Goal: Task Accomplishment & Management: Complete application form

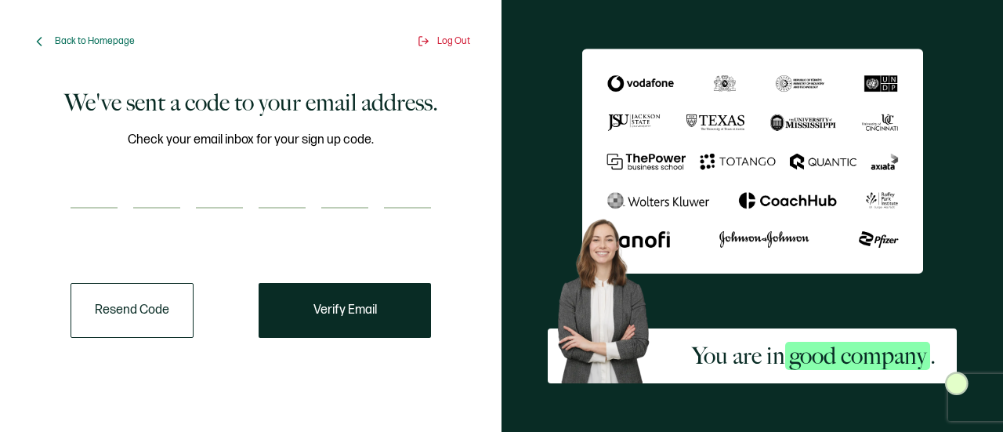
click at [111, 184] on input "number" at bounding box center [94, 192] width 47 height 31
paste input "1"
type input "1"
type input "5"
type input "3"
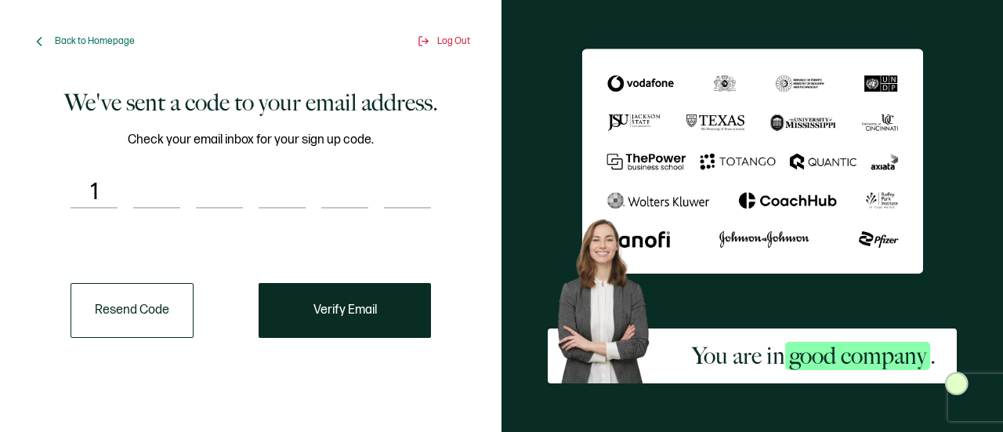
type input "3"
type input "7"
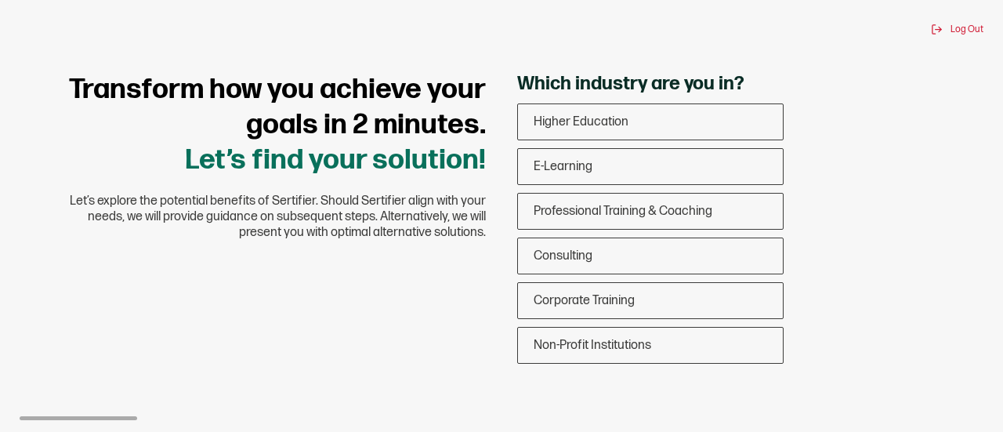
click at [301, 165] on h1 "Transform how you achieve your goals in 2 minutes. Let’s find your solution!" at bounding box center [266, 125] width 439 height 106
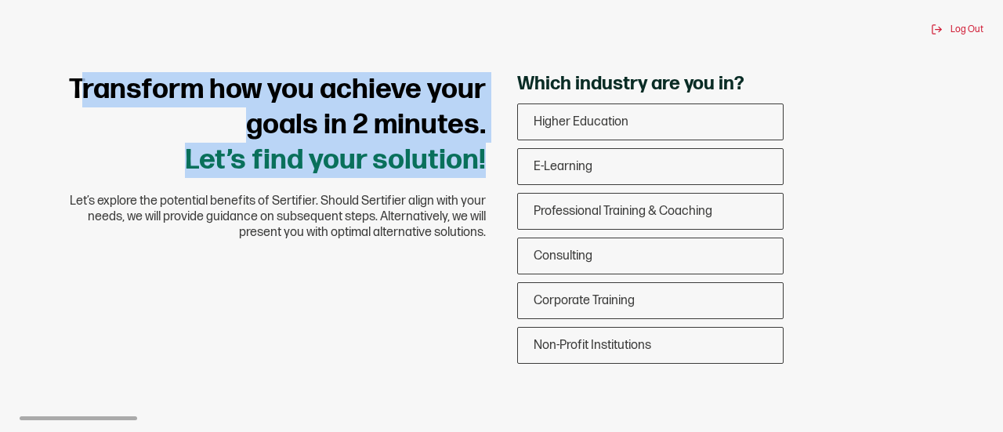
drag, startPoint x: 430, startPoint y: 154, endPoint x: 78, endPoint y: 92, distance: 357.4
click at [78, 92] on div "Transform how you achieve your goals in 2 minutes. Let’s find your solution! Le…" at bounding box center [266, 156] width 470 height 169
click at [626, 352] on span "Non-Profit Institutions" at bounding box center [593, 345] width 118 height 15
click at [0, 0] on input "Non-Profit Institutions" at bounding box center [0, 0] width 0 height 0
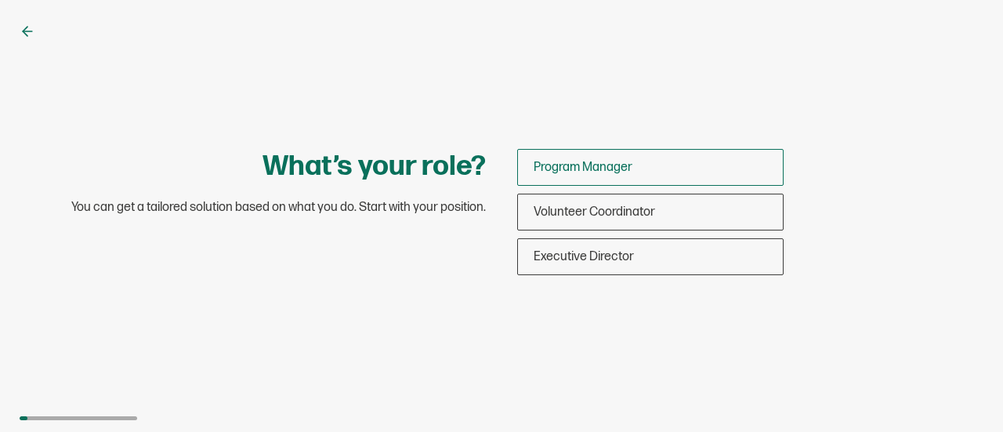
click at [595, 169] on span "Program Manager" at bounding box center [583, 167] width 99 height 15
click at [0, 0] on input "Program Manager" at bounding box center [0, 0] width 0 height 0
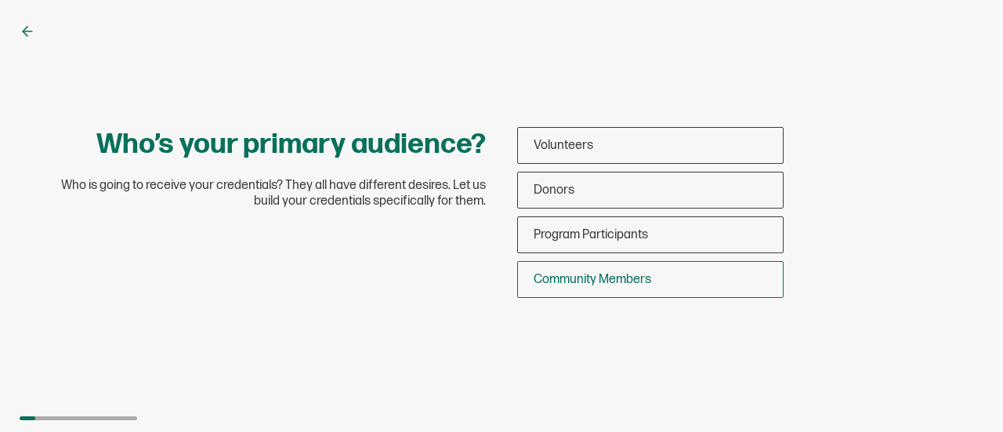
click at [646, 285] on span "Community Members" at bounding box center [593, 279] width 118 height 15
click at [0, 0] on input "Community Members" at bounding box center [0, 0] width 0 height 0
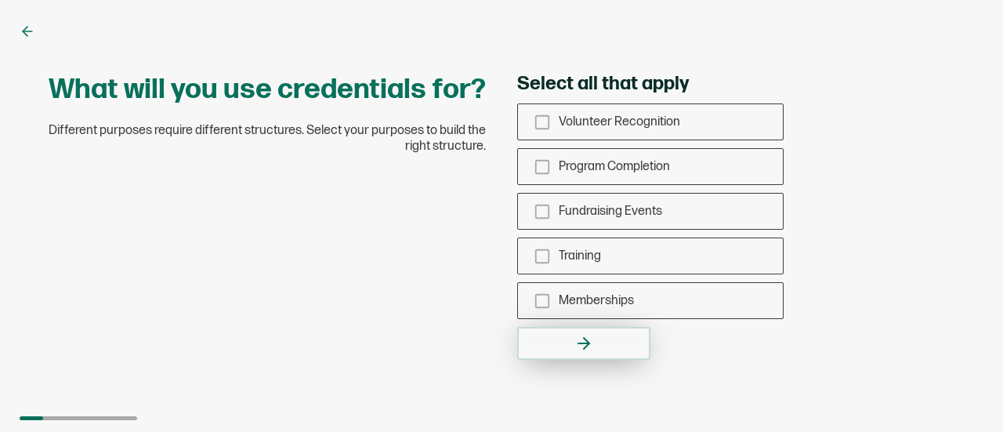
click at [578, 348] on icon "button" at bounding box center [584, 343] width 19 height 19
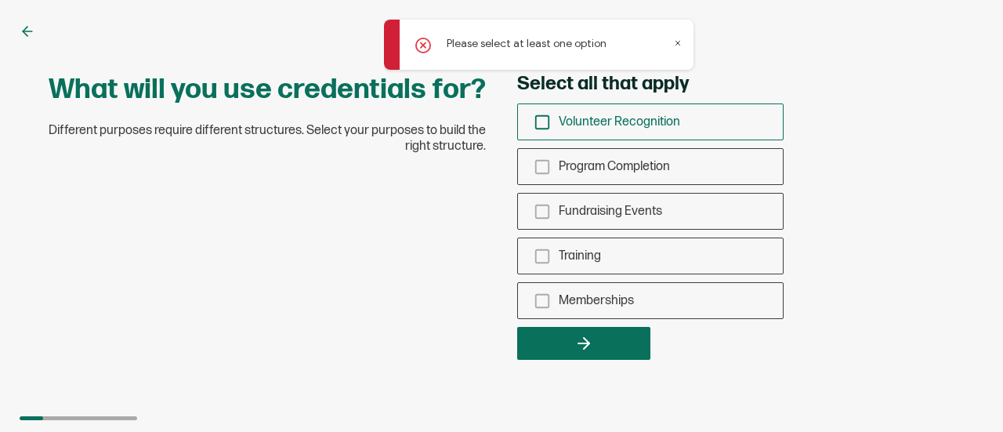
click at [603, 119] on span "Volunteer Recognition" at bounding box center [620, 121] width 122 height 15
click at [0, 0] on input "Volunteer Recognition" at bounding box center [0, 0] width 0 height 0
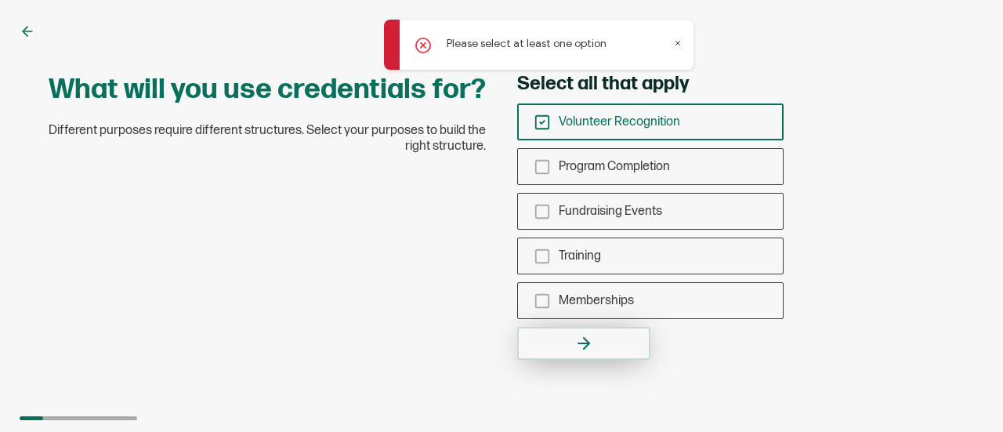
click at [590, 343] on icon "button" at bounding box center [584, 343] width 19 height 19
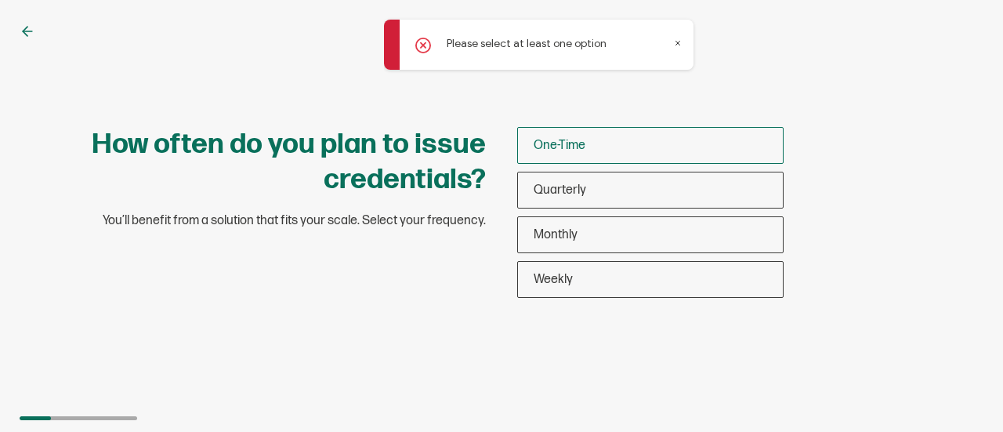
click at [550, 138] on span "One-Time" at bounding box center [560, 145] width 52 height 15
click at [0, 0] on input "One-Time" at bounding box center [0, 0] width 0 height 0
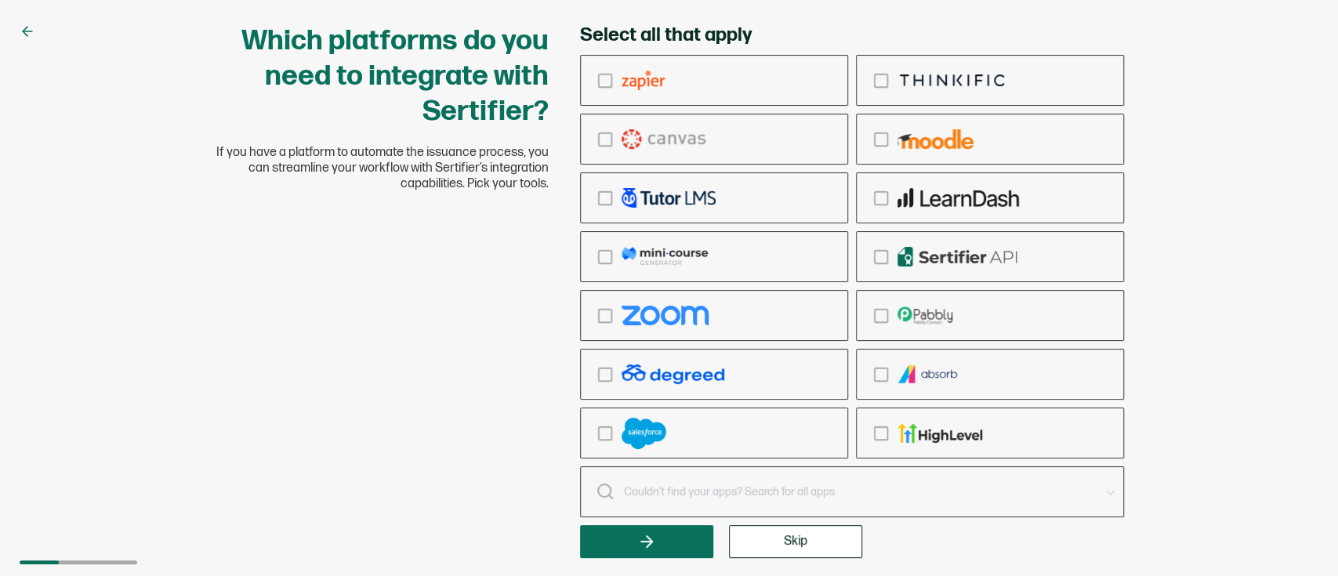
drag, startPoint x: 945, startPoint y: 13, endPoint x: 762, endPoint y: 548, distance: 566.0
click at [762, 431] on button "Skip" at bounding box center [795, 541] width 133 height 33
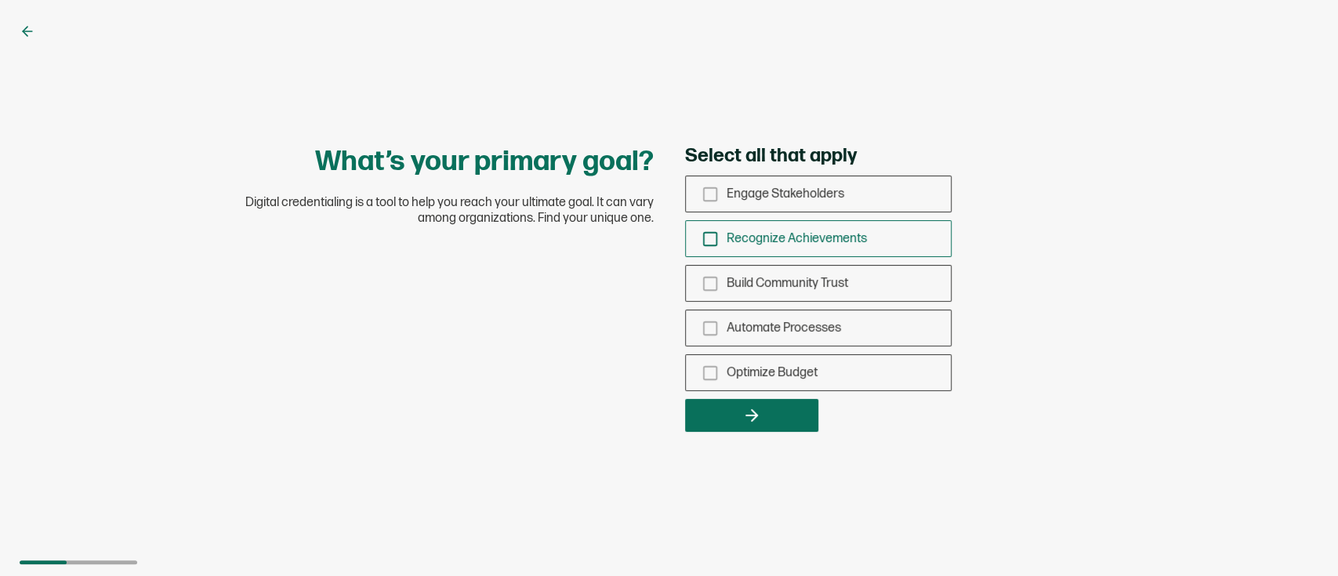
click at [776, 248] on div "Recognize Achievements" at bounding box center [818, 238] width 265 height 37
click at [0, 0] on input "Recognize Achievements" at bounding box center [0, 0] width 0 height 0
click at [734, 414] on button "button" at bounding box center [751, 415] width 133 height 33
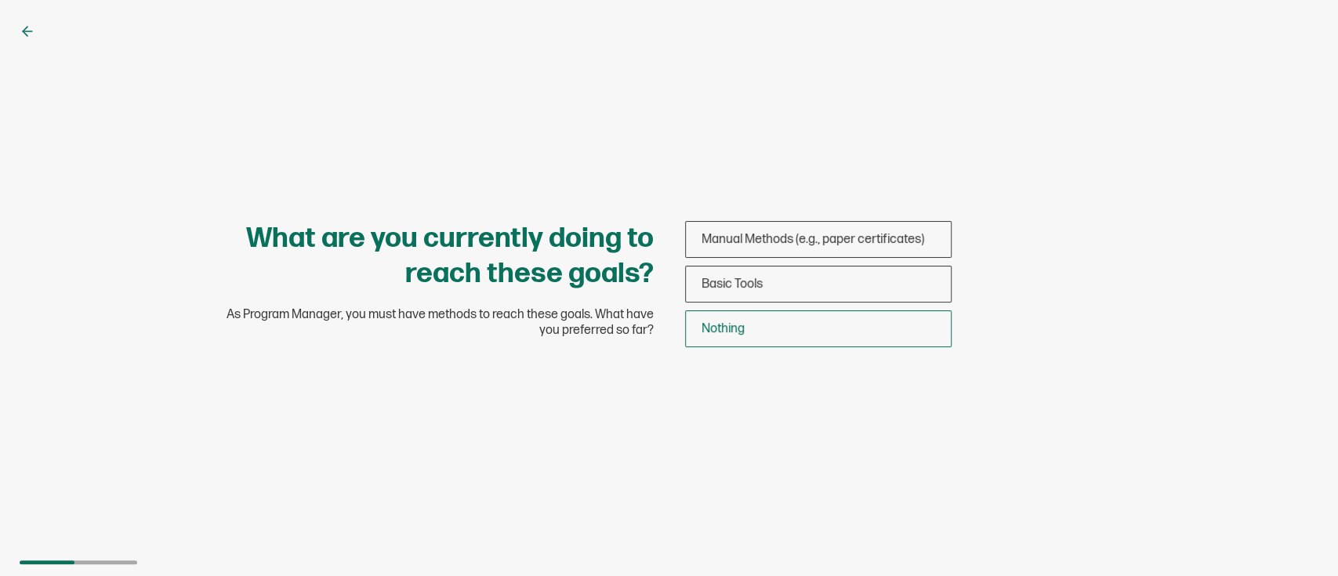
click at [709, 326] on span "Nothing" at bounding box center [723, 328] width 43 height 15
click at [0, 0] on input "Nothing" at bounding box center [0, 0] width 0 height 0
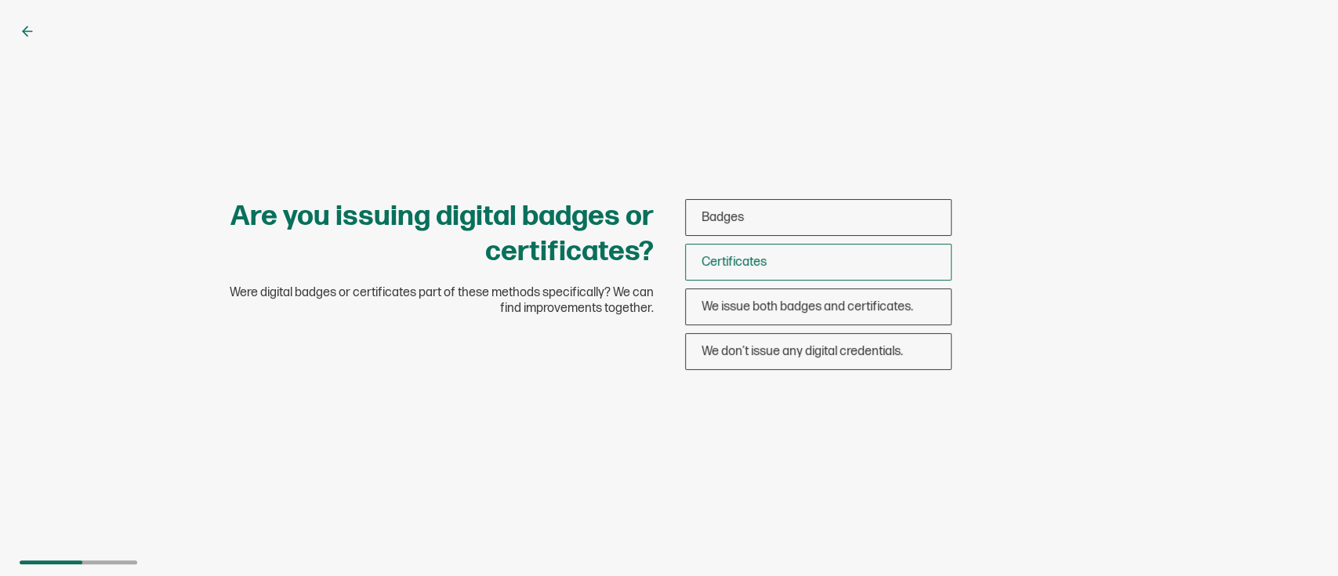
click at [723, 267] on span "Certificates" at bounding box center [734, 262] width 65 height 15
click at [0, 0] on input "Certificates" at bounding box center [0, 0] width 0 height 0
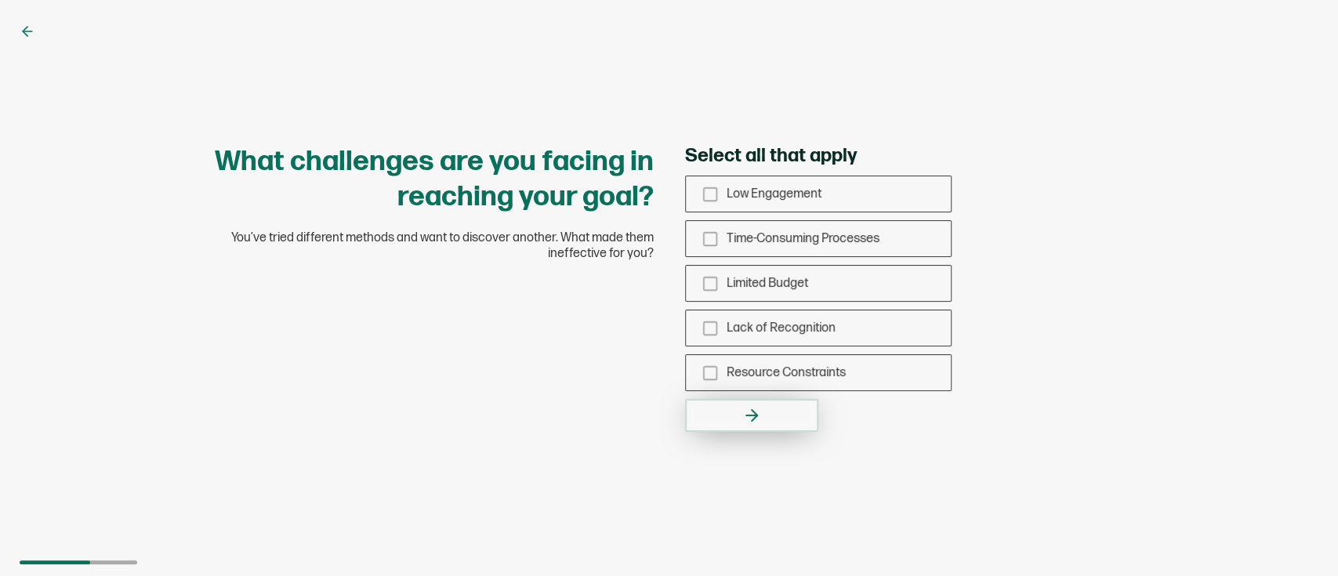
click at [771, 414] on button "button" at bounding box center [751, 415] width 133 height 33
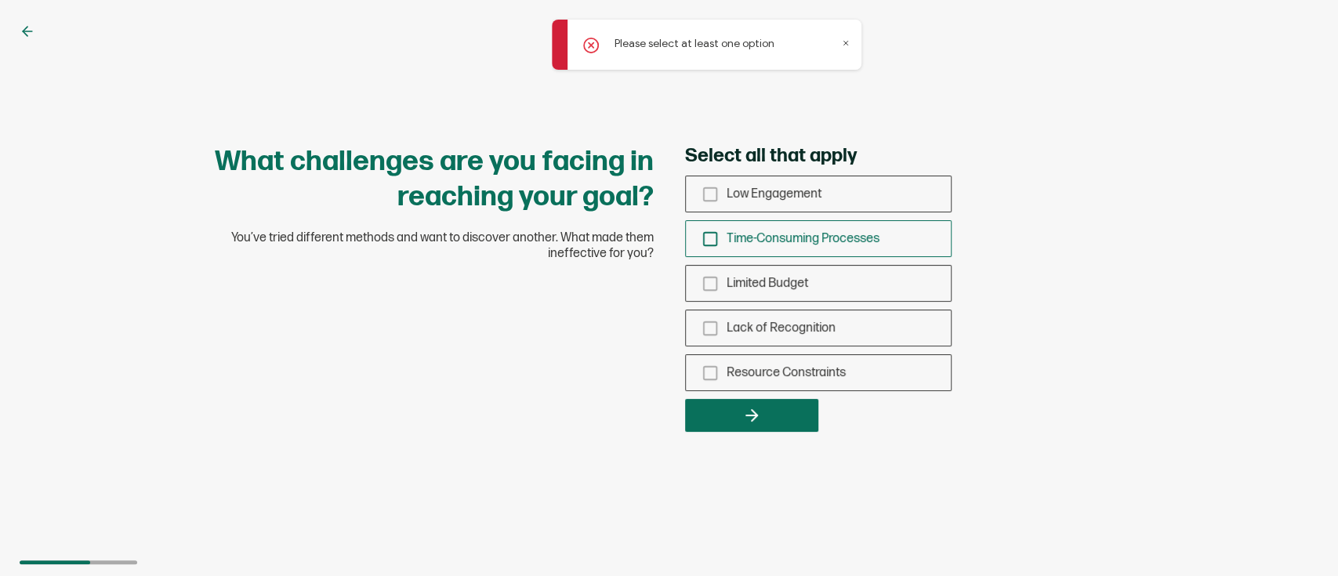
click at [725, 252] on div "Time-Consuming Processes" at bounding box center [818, 238] width 265 height 37
click at [0, 0] on input "Time-Consuming Processes" at bounding box center [0, 0] width 0 height 0
click at [746, 409] on icon "button" at bounding box center [751, 415] width 19 height 19
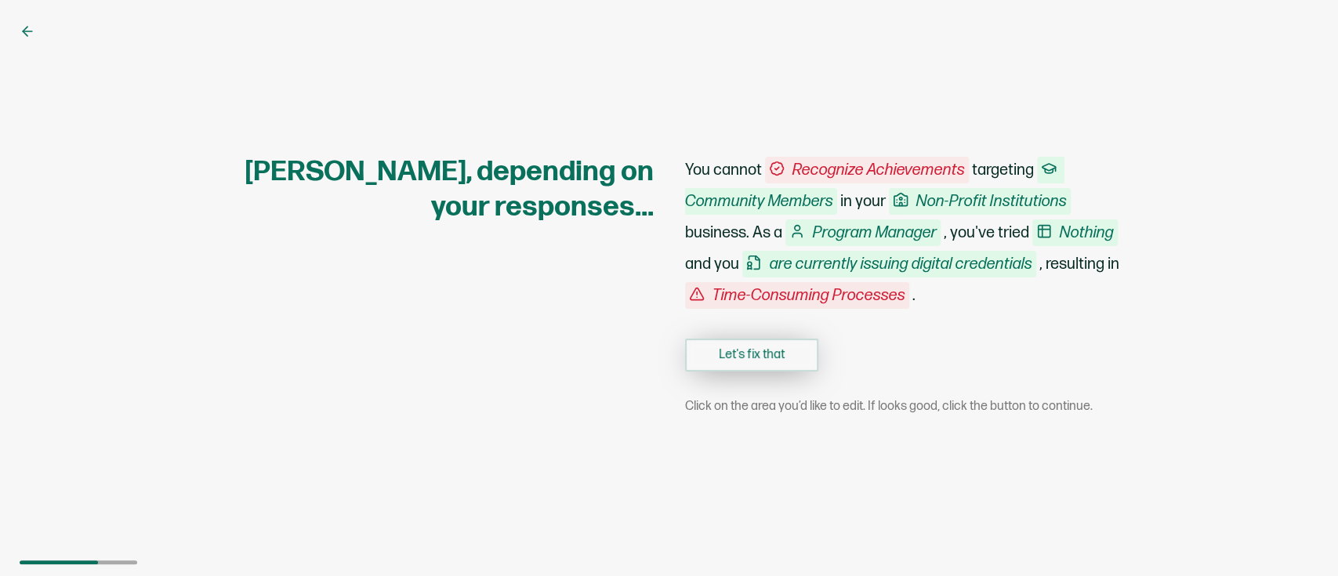
click at [738, 352] on button "Let's fix that" at bounding box center [751, 355] width 133 height 33
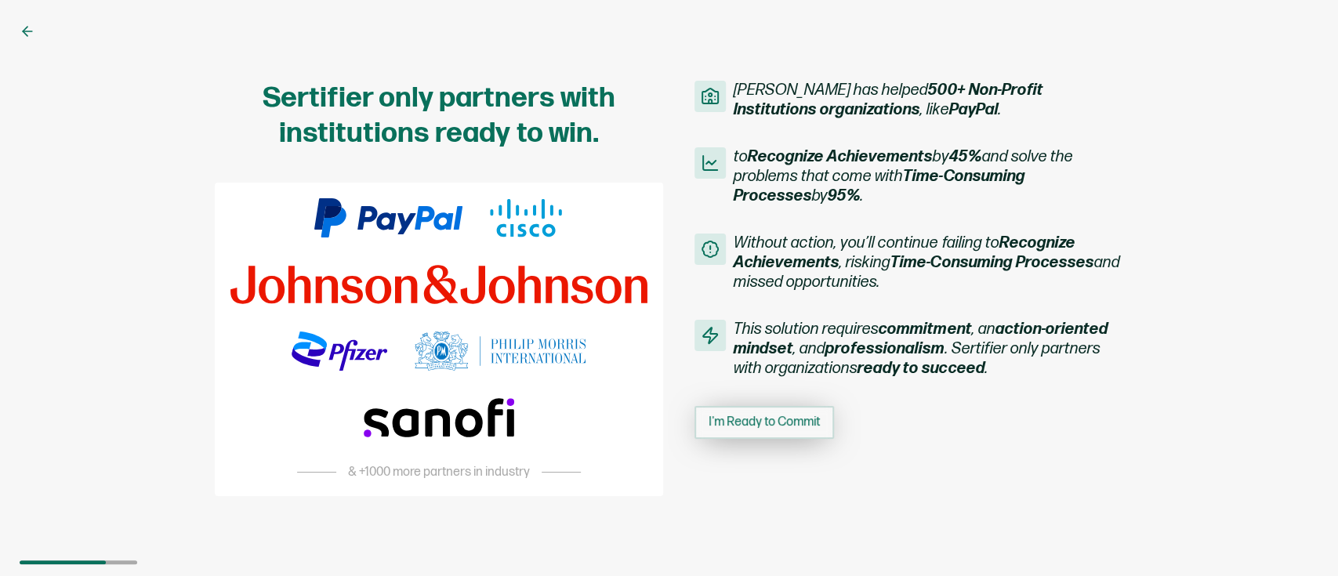
click at [790, 431] on button "I'm Ready to Commit" at bounding box center [765, 422] width 140 height 33
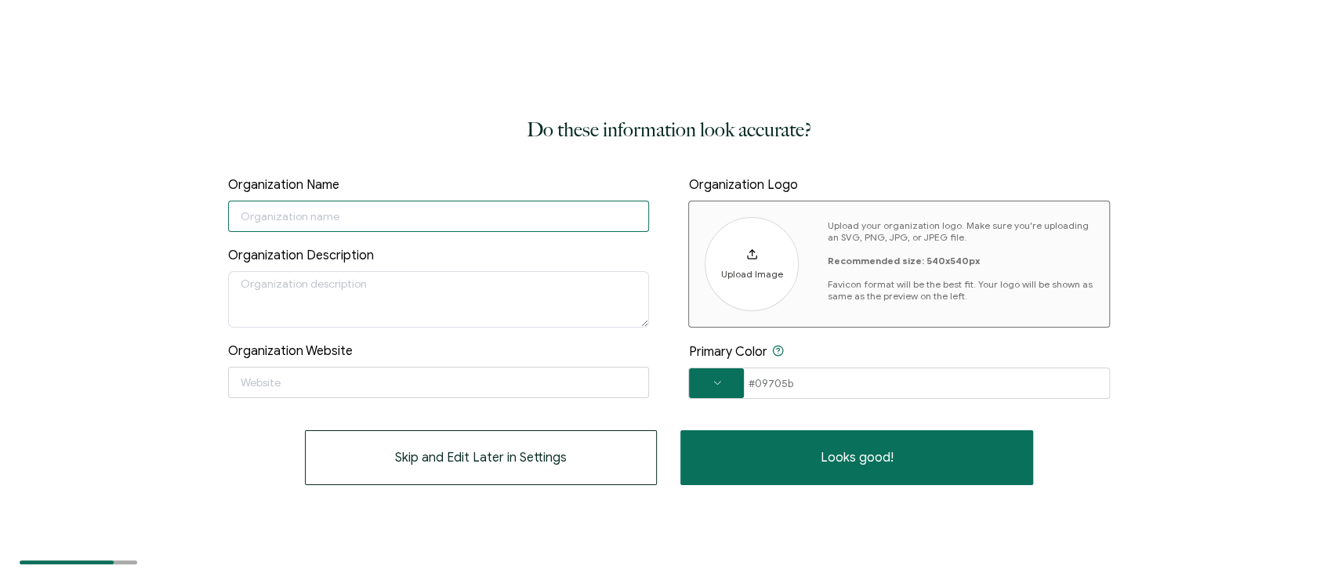
click at [394, 212] on input "text" at bounding box center [438, 216] width 421 height 31
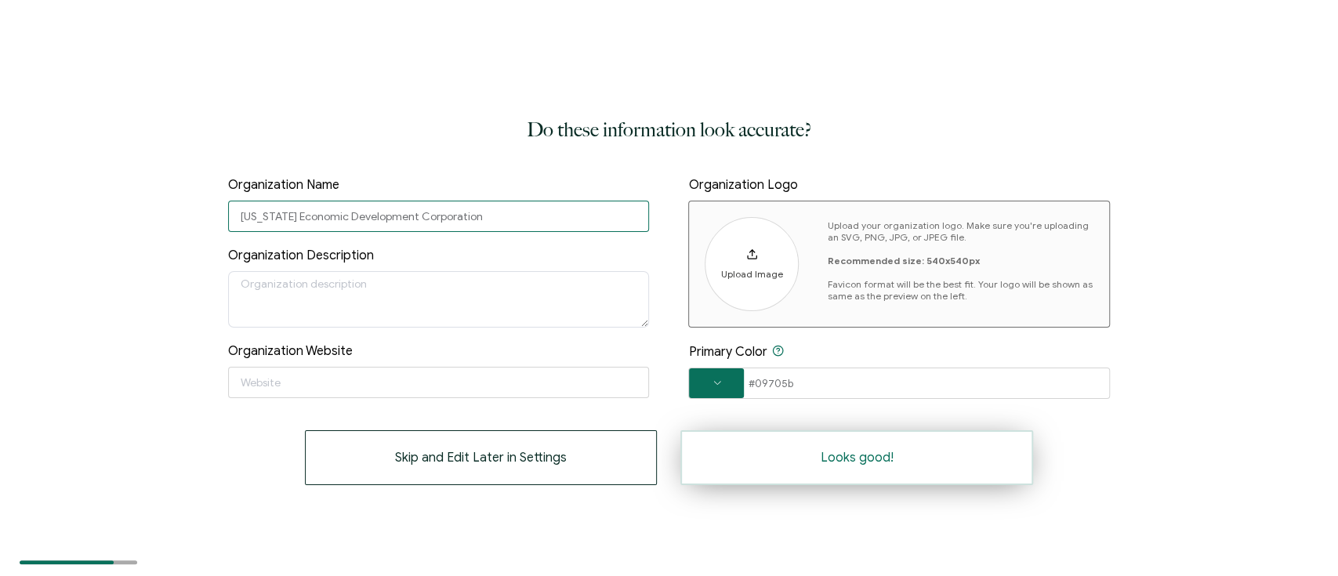
type input "[US_STATE] Economic Development Corporation"
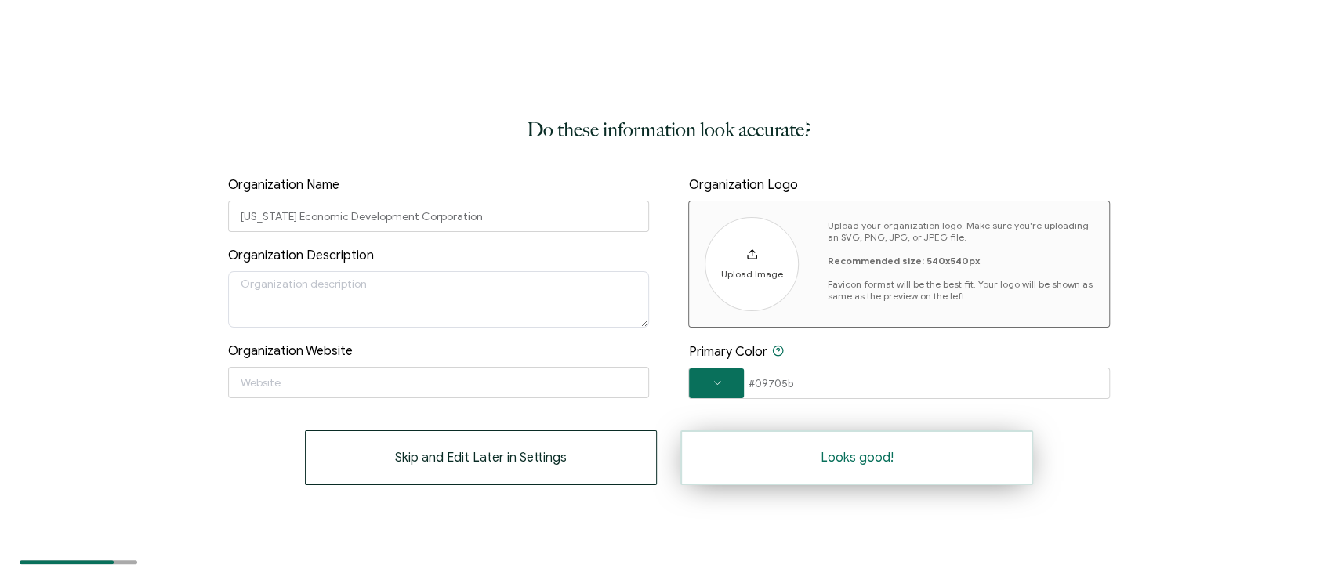
click at [778, 431] on button "Looks good!" at bounding box center [856, 457] width 353 height 55
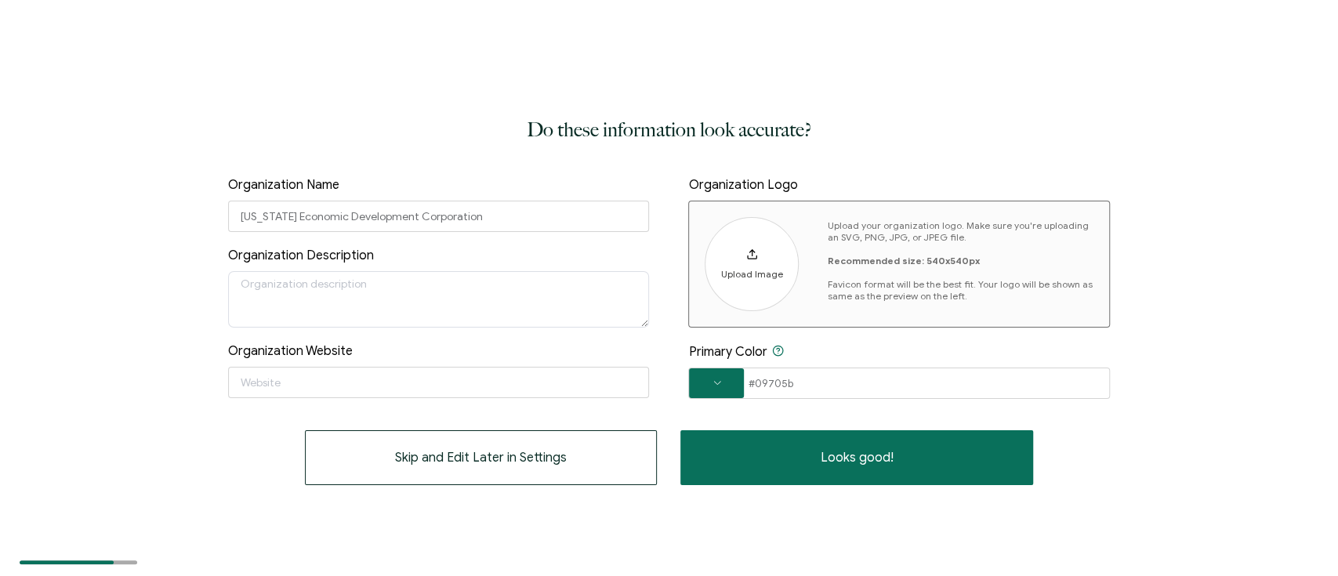
click at [713, 375] on span at bounding box center [716, 383] width 55 height 30
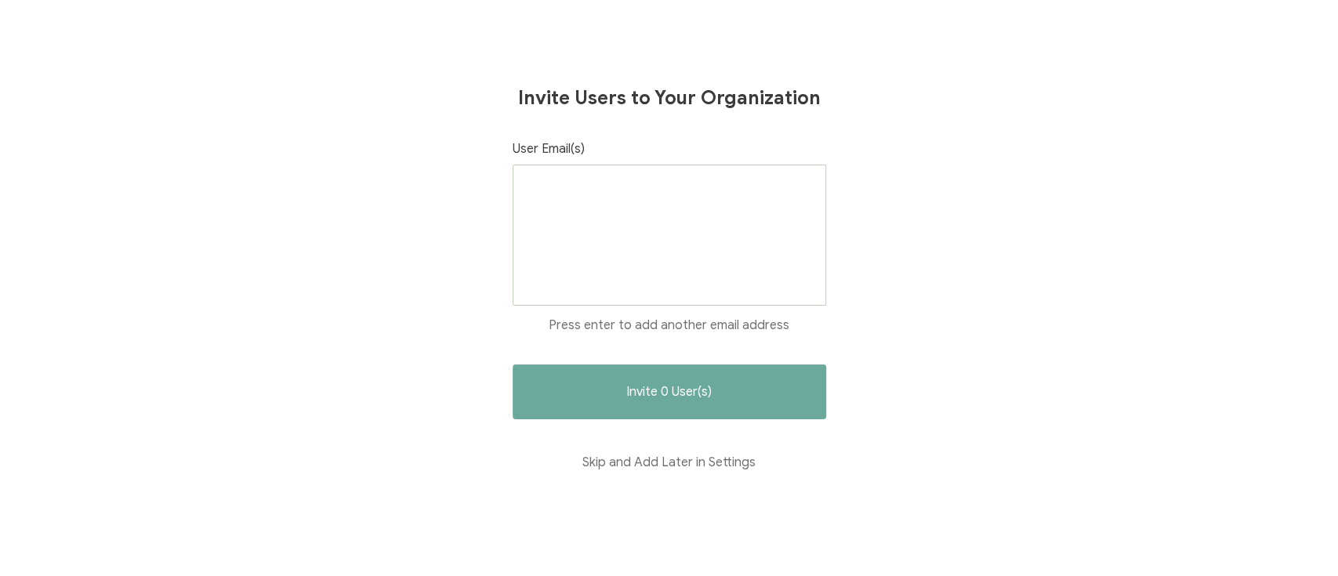
click at [612, 249] on div at bounding box center [670, 235] width 314 height 141
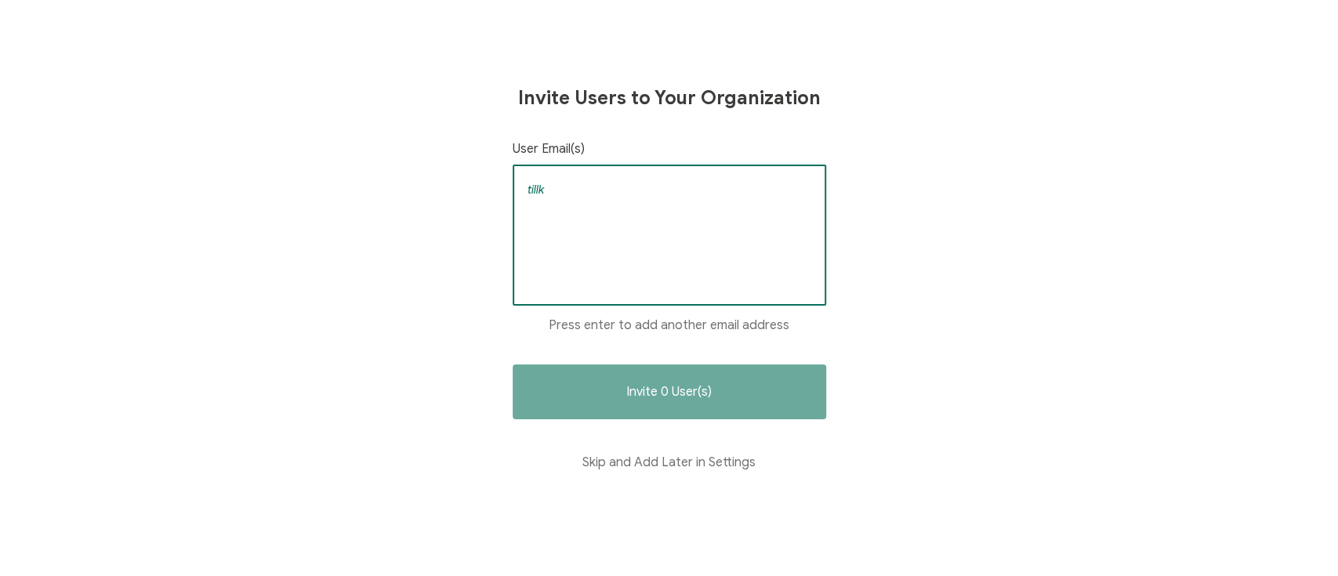
type input "[EMAIL_ADDRESS][US_STATE][DOMAIN_NAME]"
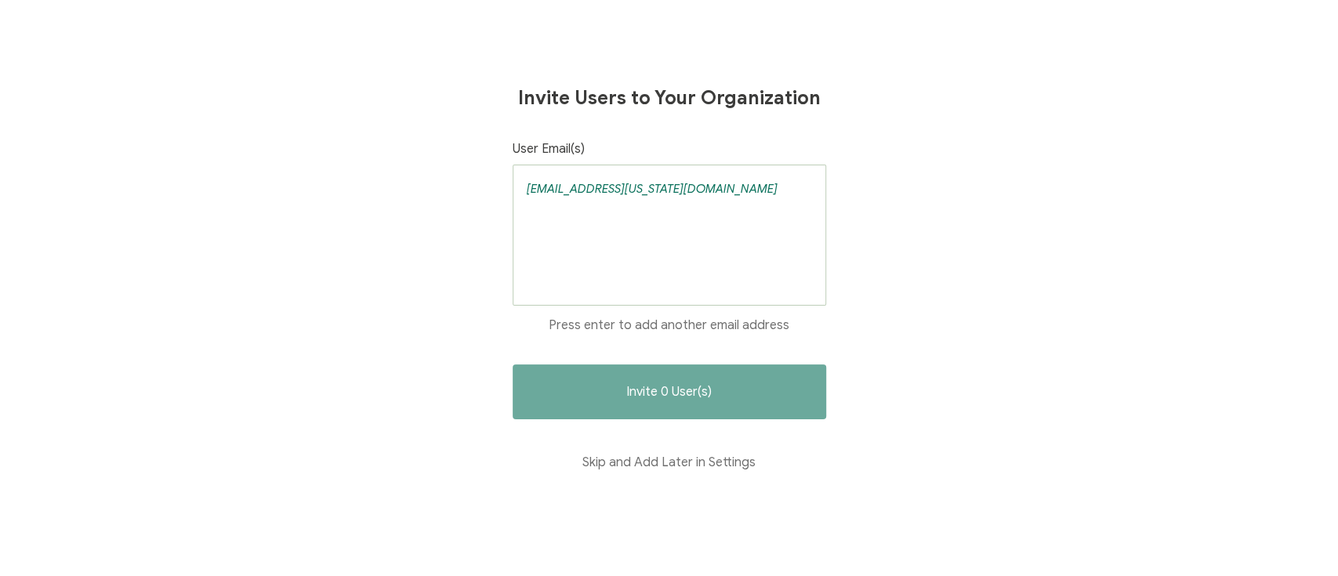
click at [640, 234] on div "[EMAIL_ADDRESS][US_STATE][DOMAIN_NAME]" at bounding box center [670, 235] width 314 height 141
click at [674, 431] on button "Skip and Add Later in Settings" at bounding box center [670, 462] width 314 height 55
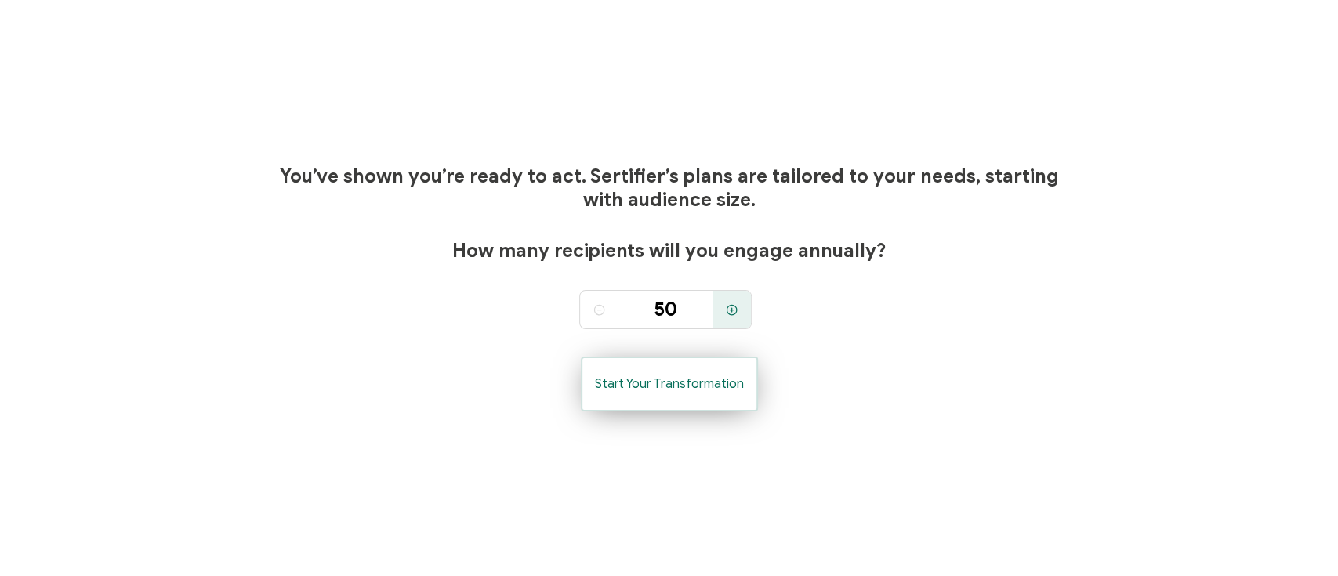
click at [622, 378] on span "Start Your Transformation" at bounding box center [669, 384] width 149 height 13
